Goal: Task Accomplishment & Management: Manage account settings

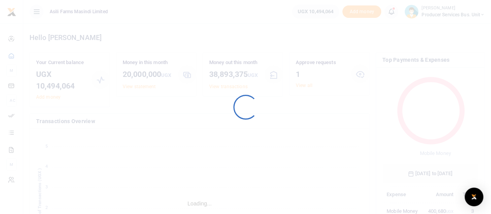
scroll to position [103, 90]
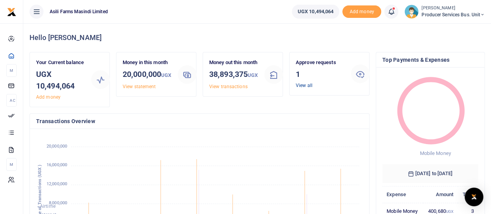
click at [299, 85] on link "View all" at bounding box center [304, 85] width 17 height 5
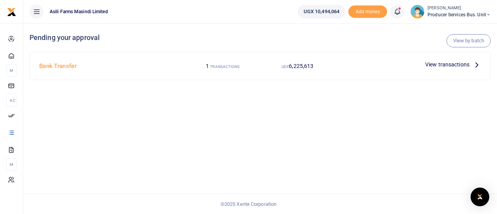
click at [447, 67] on span "View transactions" at bounding box center [447, 64] width 44 height 9
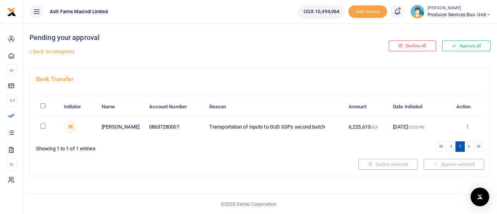
click at [43, 107] on input "\a \a : activate to sort column descending" at bounding box center [42, 105] width 5 height 5
checkbox input "true"
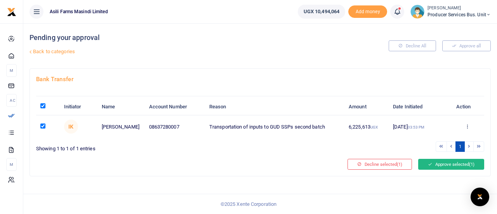
click at [438, 161] on button "Approve selected (1)" at bounding box center [451, 164] width 66 height 11
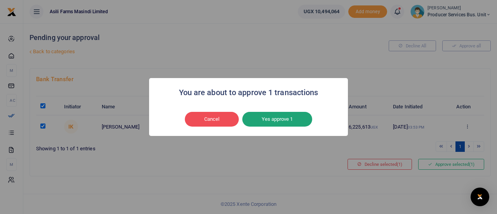
click at [267, 116] on button "Yes approve 1" at bounding box center [277, 119] width 70 height 15
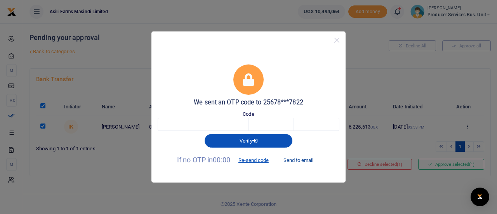
click at [291, 159] on button "Send to email" at bounding box center [298, 160] width 43 height 13
click at [189, 125] on input "text" at bounding box center [180, 124] width 45 height 13
type input "6"
type input "5"
type input "8"
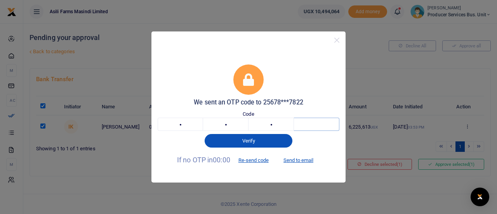
type input "8"
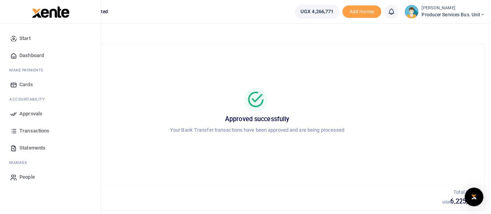
click at [31, 113] on span "Approvals" at bounding box center [30, 114] width 23 height 8
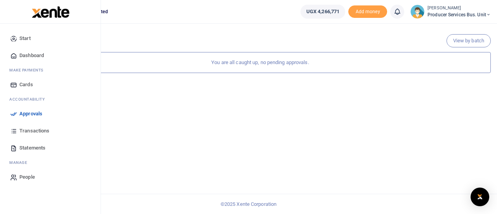
click at [23, 129] on span "Transactions" at bounding box center [34, 131] width 30 height 8
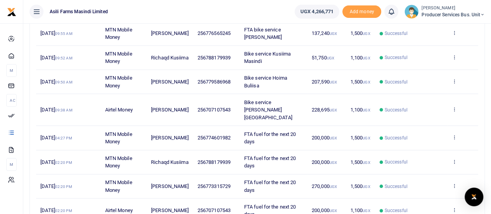
scroll to position [116, 0]
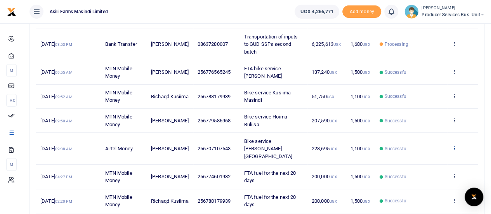
click at [454, 145] on icon at bounding box center [453, 147] width 5 height 5
click at [418, 154] on link "View details" at bounding box center [425, 156] width 61 height 11
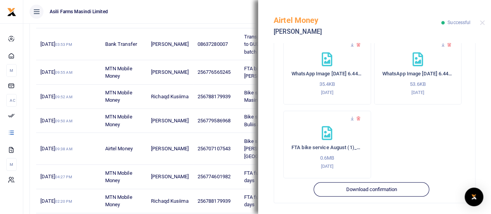
scroll to position [335, 0]
click at [351, 45] on icon at bounding box center [352, 44] width 5 height 5
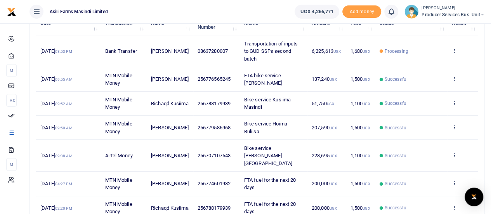
scroll to position [124, 0]
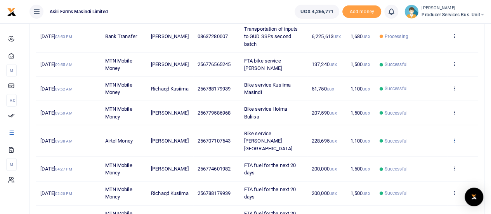
click at [454, 137] on icon at bounding box center [453, 139] width 5 height 5
click at [428, 147] on link "View details" at bounding box center [425, 149] width 61 height 11
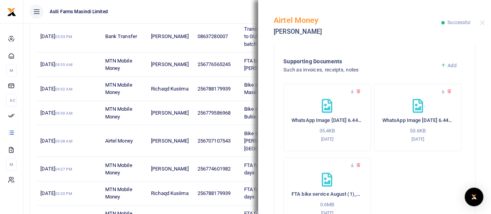
scroll to position [295, 0]
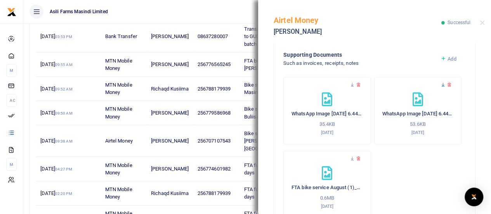
click at [440, 84] on icon at bounding box center [442, 84] width 5 height 5
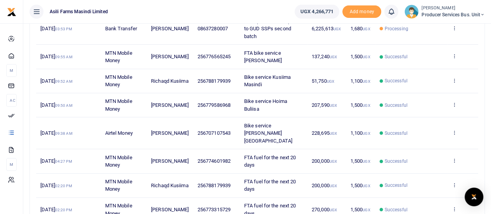
scroll to position [140, 0]
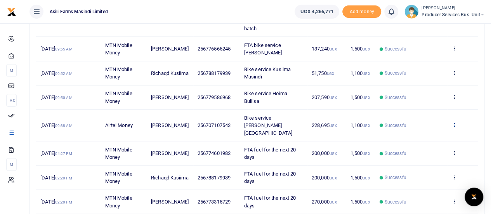
click at [455, 122] on icon at bounding box center [453, 124] width 5 height 5
click at [425, 132] on link "View details" at bounding box center [425, 133] width 61 height 11
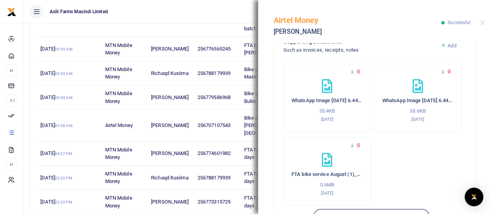
scroll to position [334, 0]
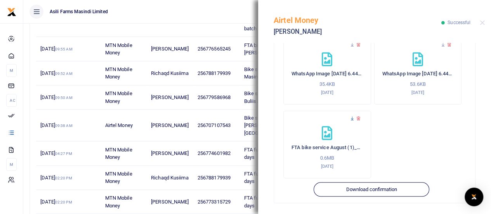
click at [352, 118] on icon at bounding box center [352, 118] width 5 height 5
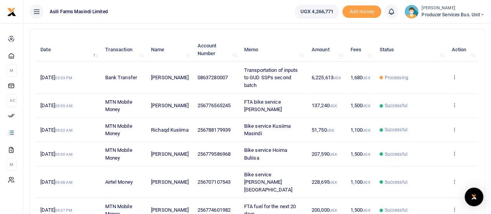
scroll to position [83, 0]
click at [454, 151] on icon at bounding box center [453, 153] width 5 height 5
click at [418, 163] on link "View details" at bounding box center [425, 166] width 61 height 11
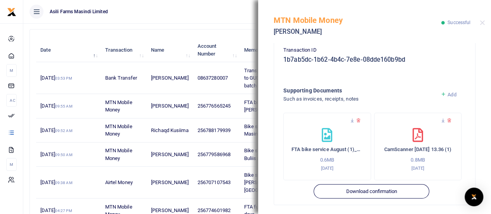
scroll to position [262, 0]
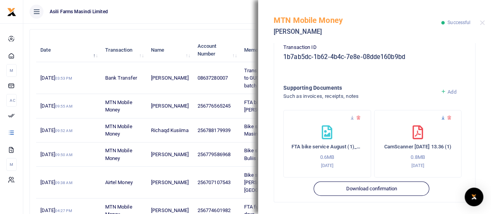
click at [440, 116] on icon at bounding box center [442, 117] width 5 height 5
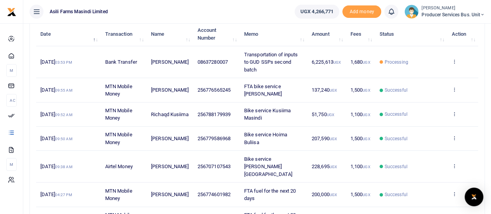
scroll to position [102, 0]
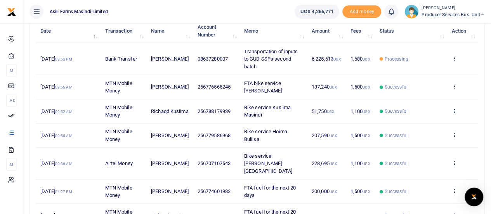
click at [456, 111] on icon at bounding box center [453, 110] width 5 height 5
click at [417, 121] on link "View details" at bounding box center [425, 123] width 61 height 11
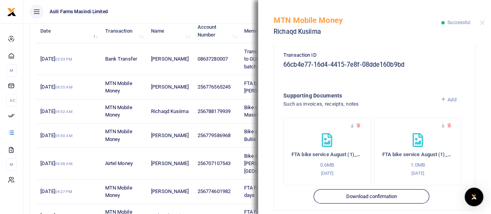
scroll to position [262, 0]
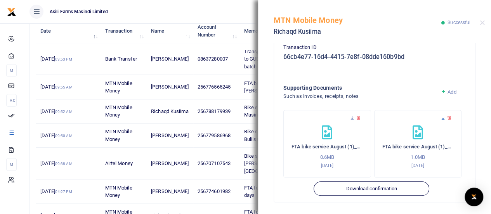
click at [440, 118] on icon at bounding box center [442, 117] width 5 height 5
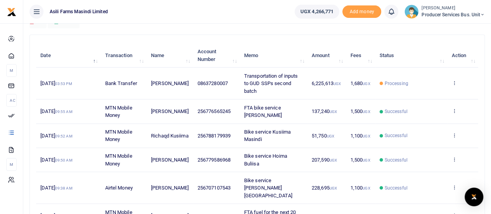
scroll to position [84, 0]
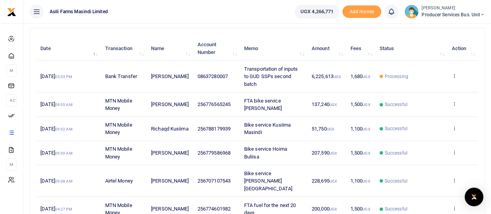
click at [455, 125] on icon at bounding box center [453, 127] width 5 height 5
click at [421, 138] on link "View details" at bounding box center [425, 140] width 61 height 11
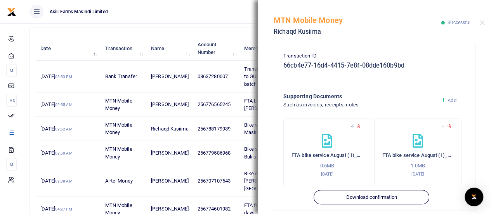
scroll to position [262, 0]
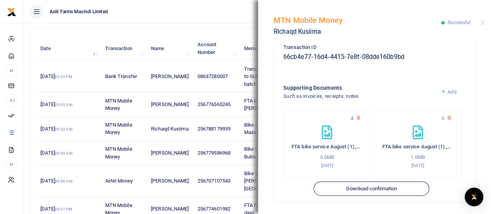
click at [351, 118] on icon at bounding box center [352, 117] width 5 height 5
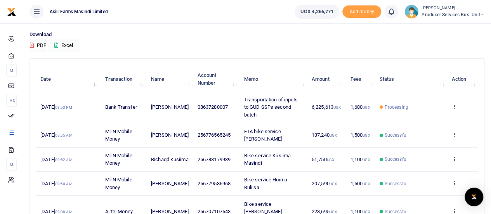
scroll to position [54, 0]
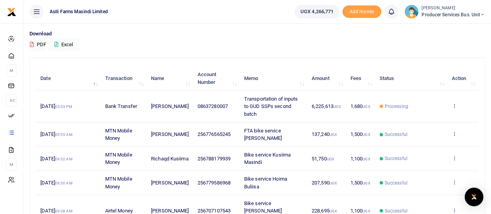
click at [453, 135] on icon at bounding box center [453, 133] width 5 height 5
click at [423, 146] on link "View details" at bounding box center [425, 146] width 61 height 11
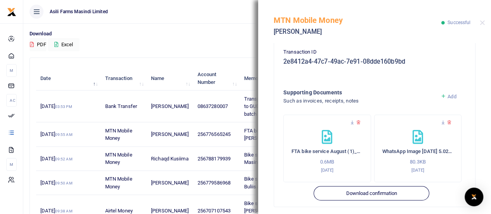
scroll to position [262, 0]
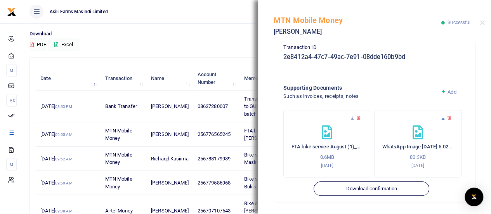
click at [440, 118] on icon at bounding box center [442, 117] width 5 height 5
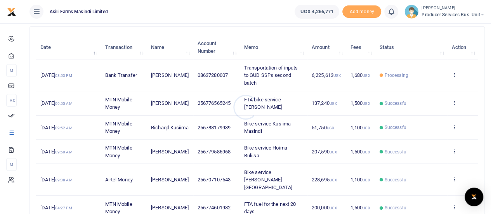
scroll to position [94, 0]
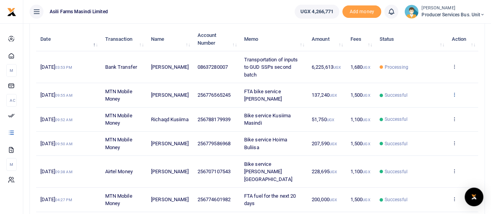
click at [454, 93] on icon at bounding box center [453, 94] width 5 height 5
click at [418, 109] on link "View details" at bounding box center [425, 107] width 61 height 11
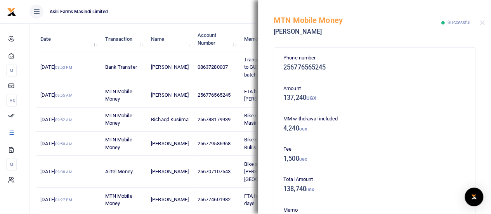
scroll to position [262, 0]
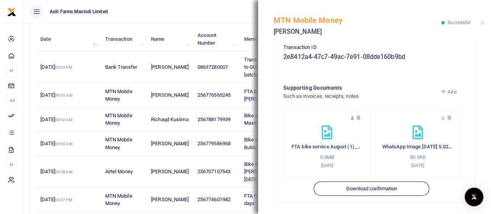
click at [351, 117] on icon at bounding box center [352, 117] width 5 height 5
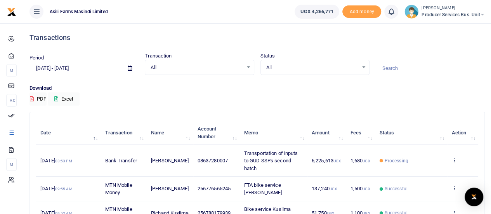
click at [456, 158] on div at bounding box center [245, 107] width 491 height 214
click at [452, 159] on icon at bounding box center [453, 159] width 5 height 5
click at [418, 172] on link "View details" at bounding box center [425, 173] width 61 height 11
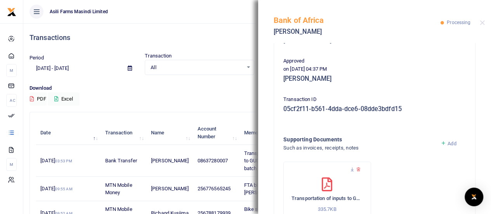
scroll to position [213, 0]
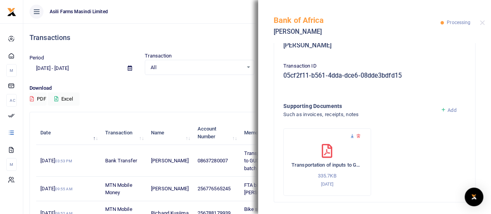
click at [352, 136] on icon at bounding box center [352, 135] width 5 height 5
